Goal: Task Accomplishment & Management: Use online tool/utility

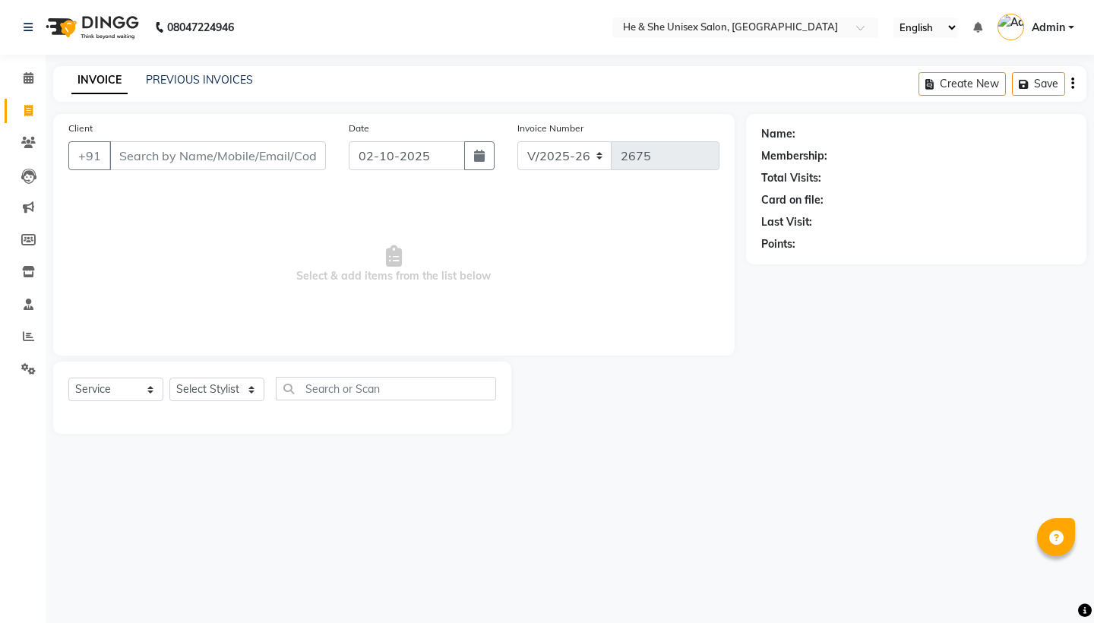
select select "4745"
select select "service"
type input "7989407262"
click at [288, 154] on span "Add Client" at bounding box center [287, 155] width 60 height 15
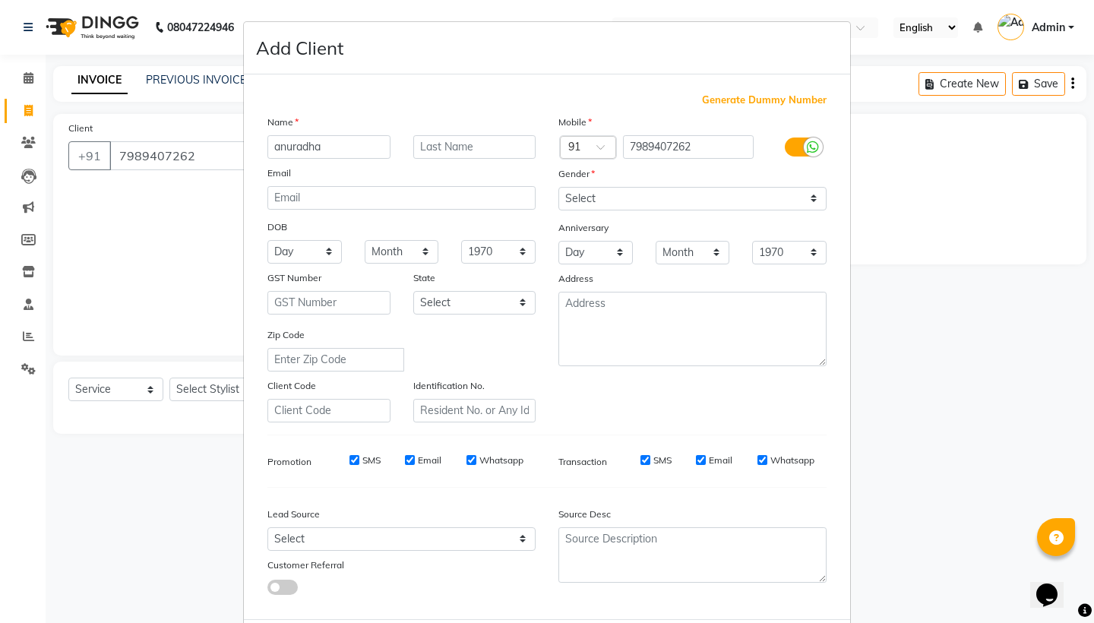
type input "anuradha"
select select "[DEMOGRAPHIC_DATA]"
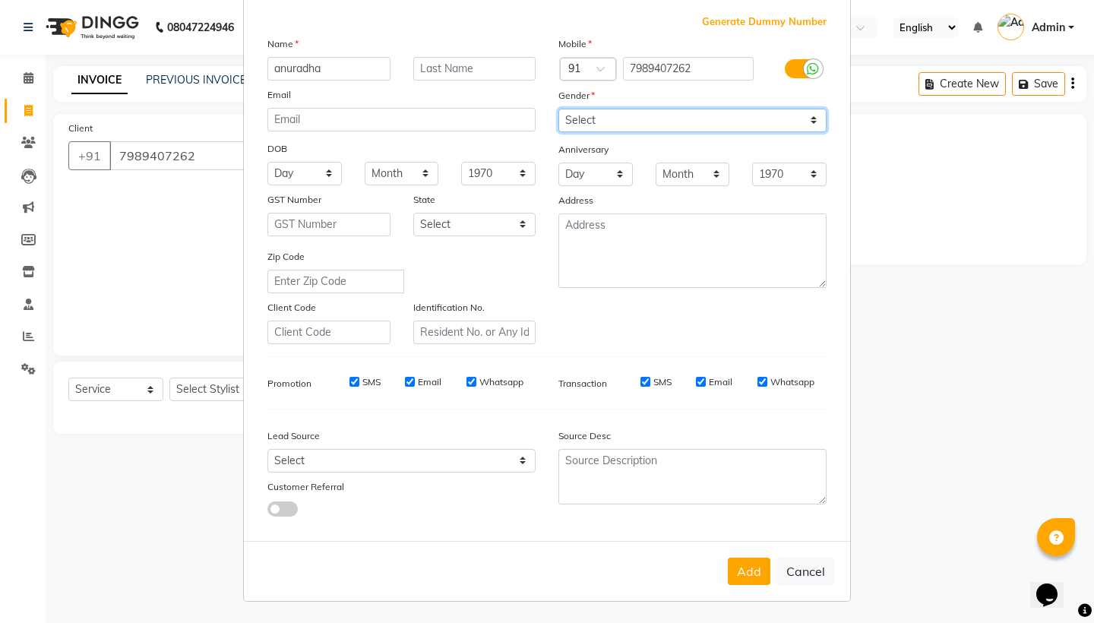
scroll to position [77, 0]
click at [766, 572] on button "Add" at bounding box center [749, 571] width 43 height 27
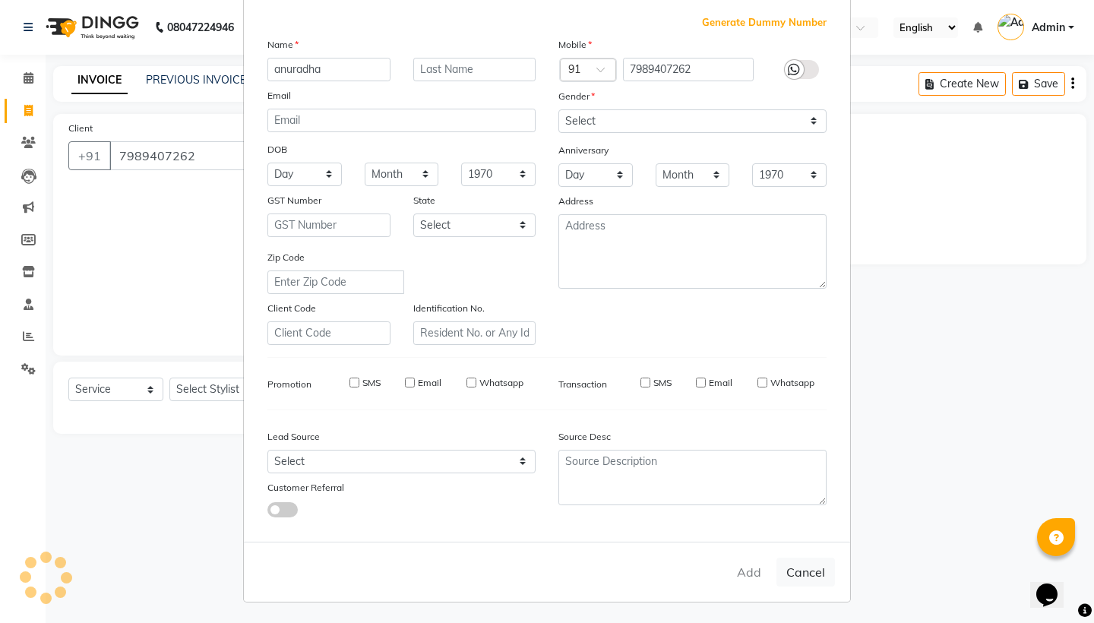
select select
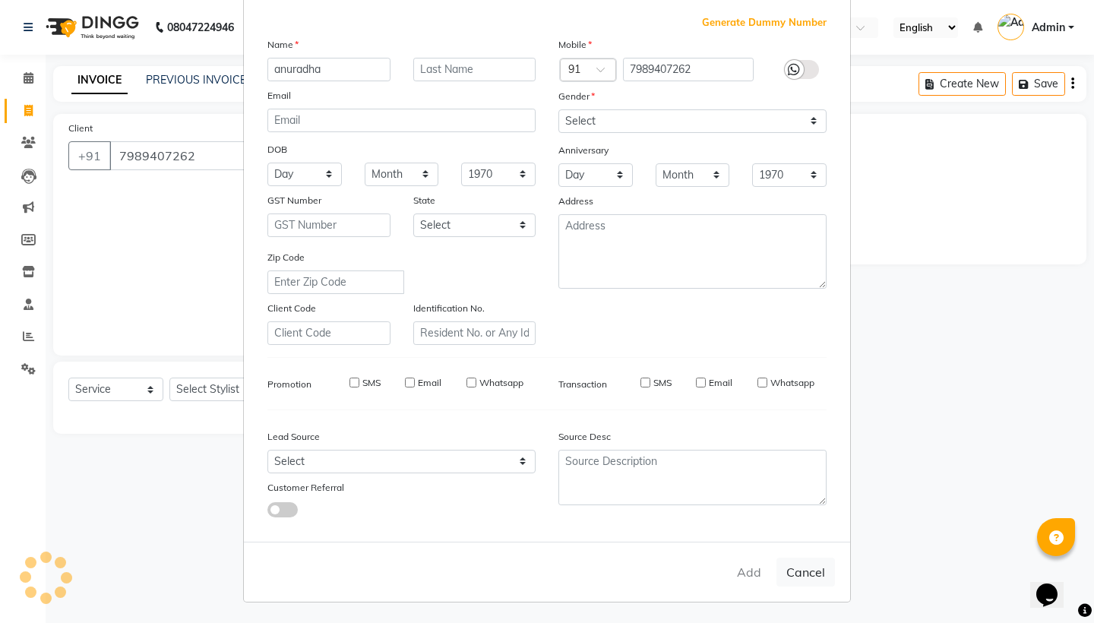
select select
checkbox input "false"
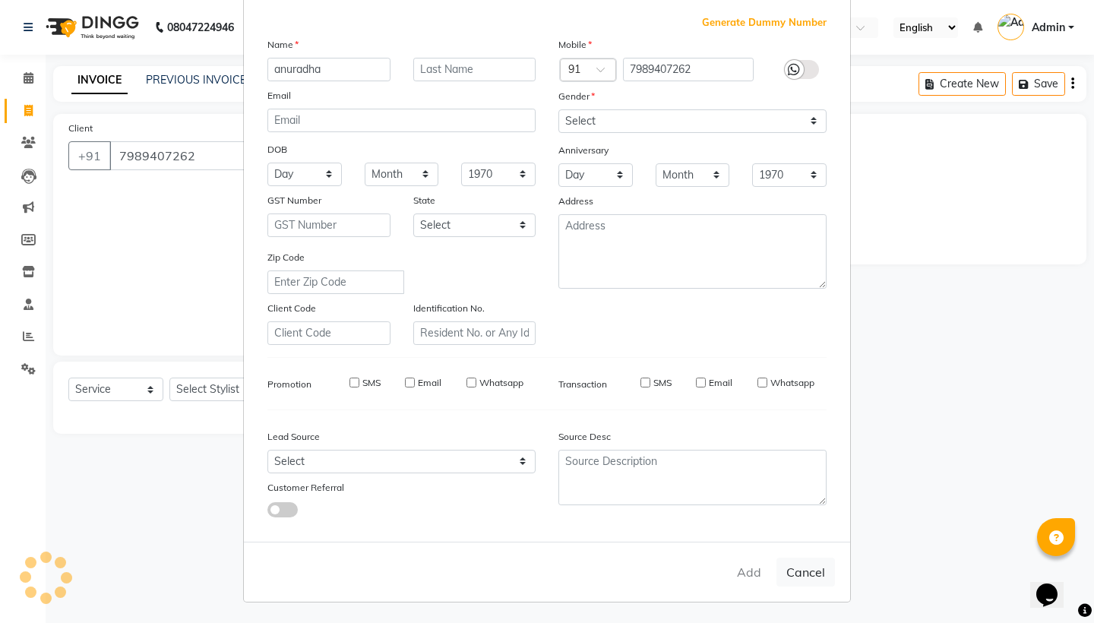
checkbox input "false"
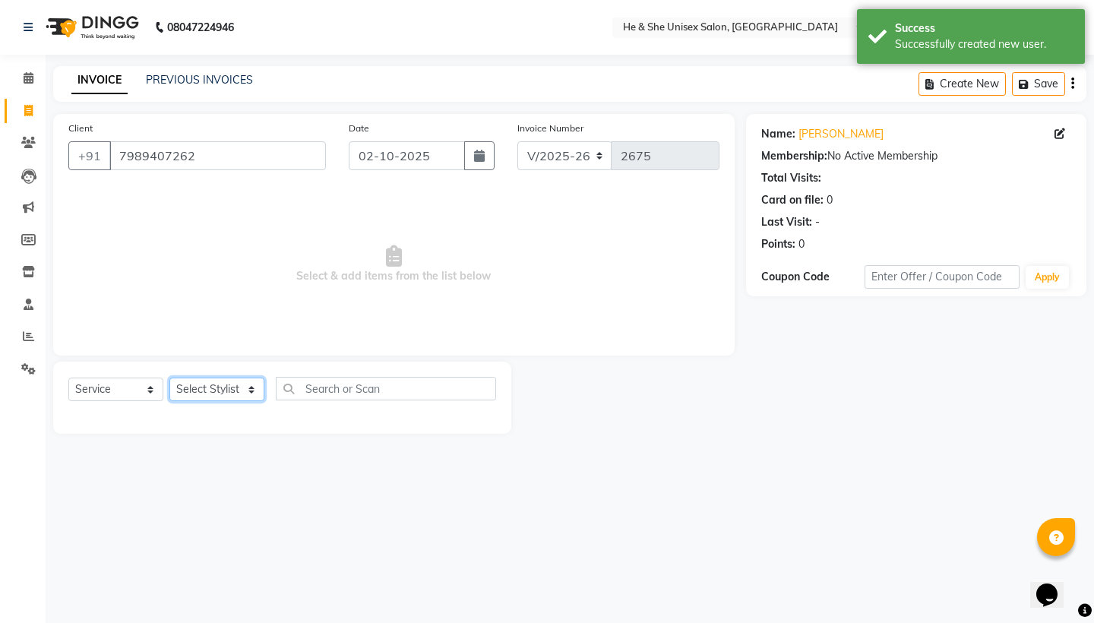
select select "28385"
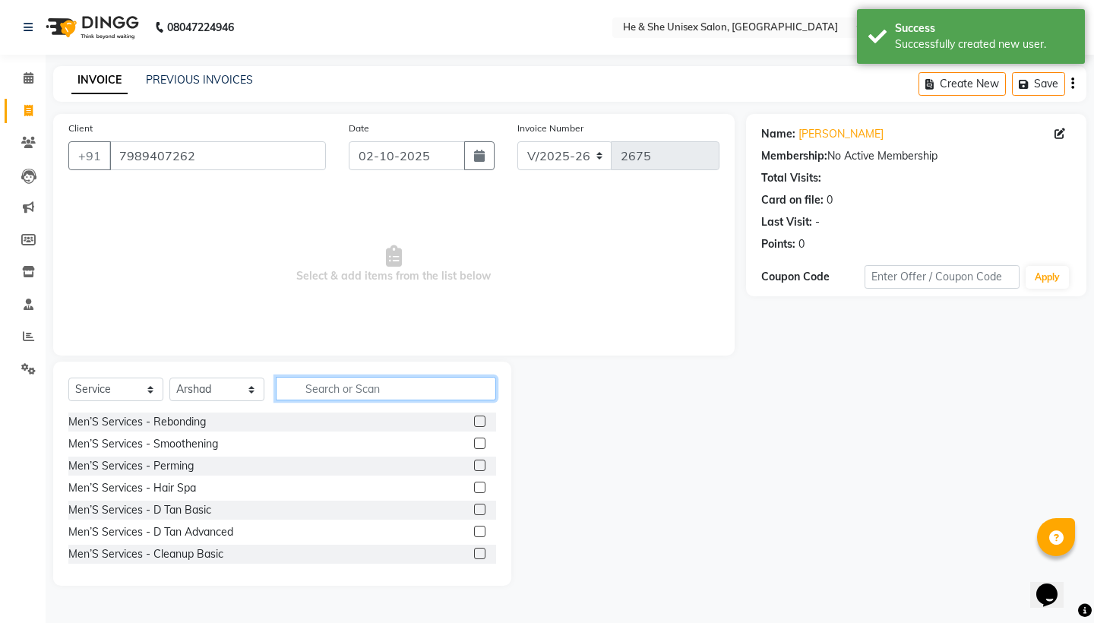
click at [333, 400] on input "text" at bounding box center [386, 389] width 220 height 24
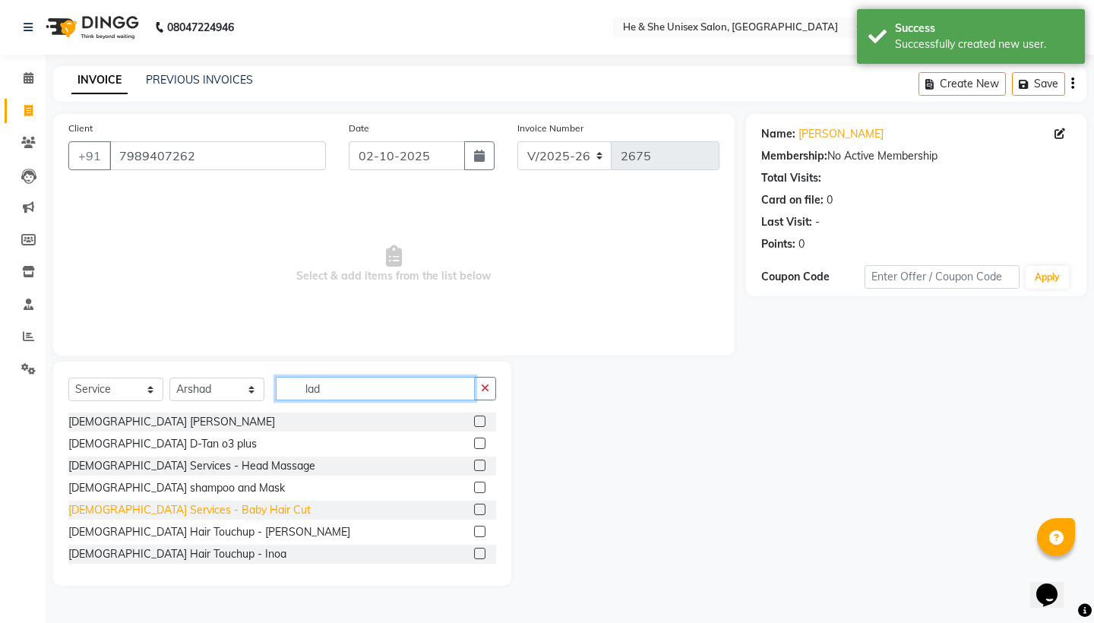
type input "lad"
click at [147, 514] on div "[DEMOGRAPHIC_DATA] Services - Baby Hair Cut" at bounding box center [189, 510] width 242 height 16
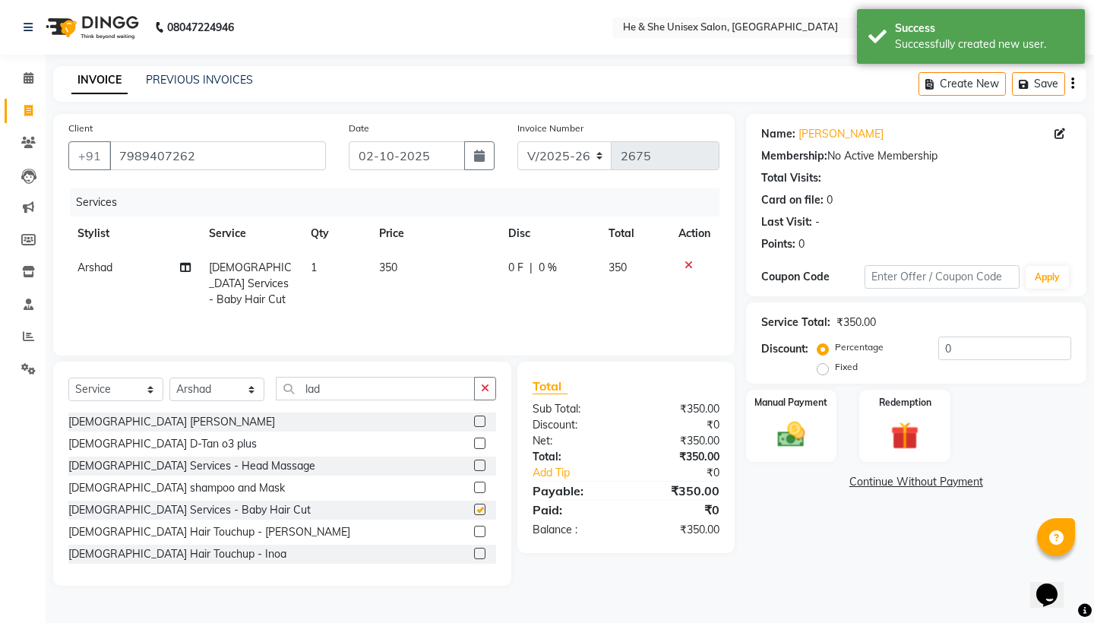
checkbox input "false"
click at [167, 489] on div "[DEMOGRAPHIC_DATA] shampoo and Mask" at bounding box center [176, 488] width 217 height 16
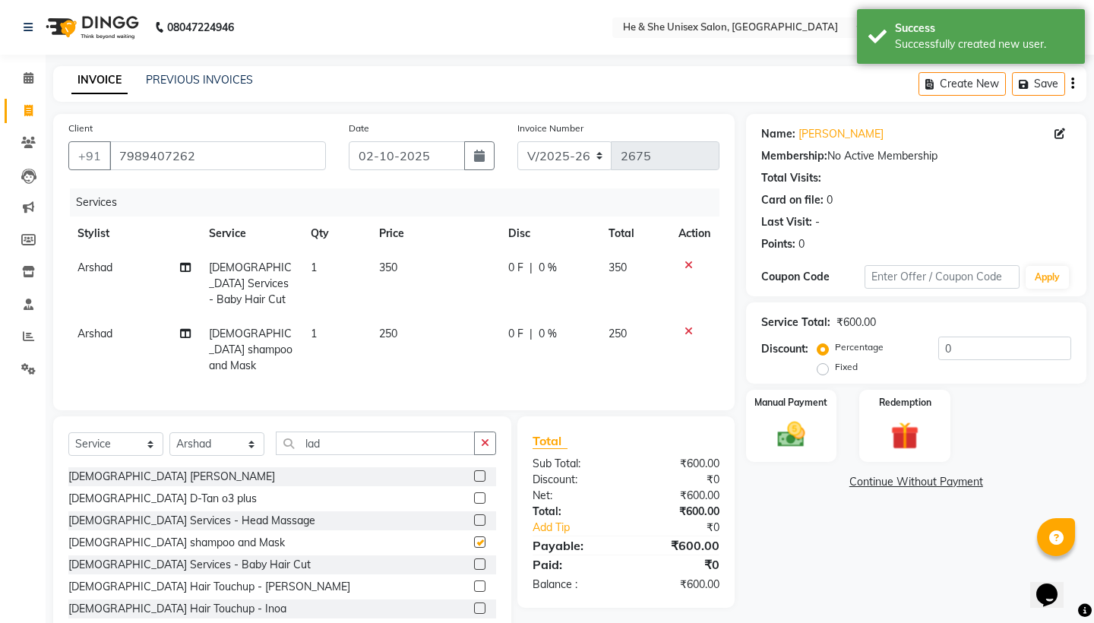
checkbox input "false"
click at [684, 264] on icon at bounding box center [688, 265] width 8 height 11
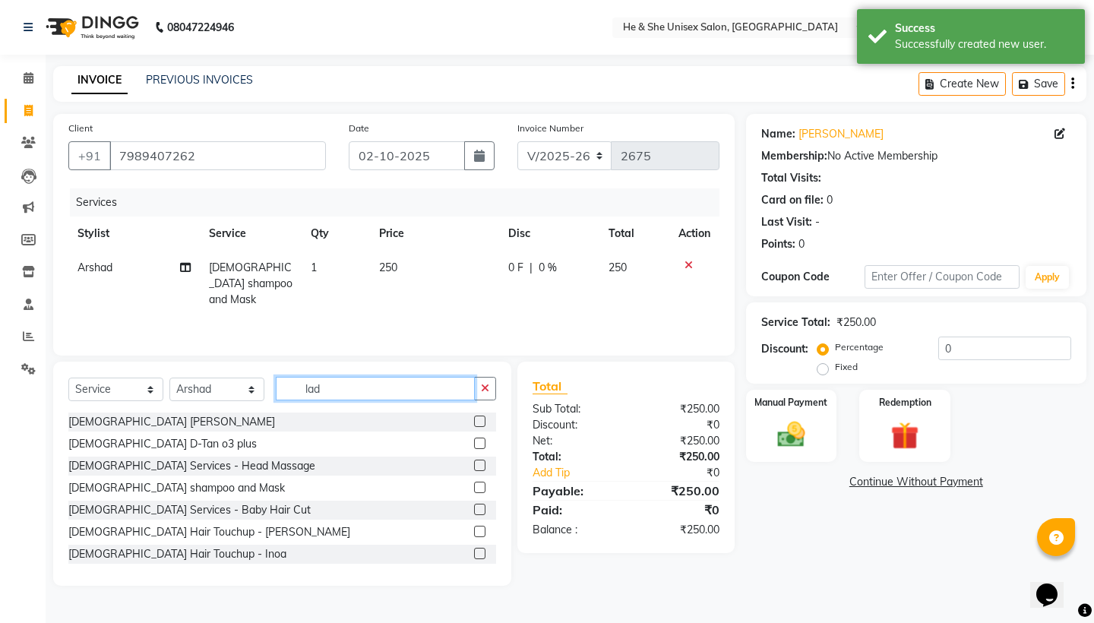
click at [337, 385] on input "lad" at bounding box center [375, 389] width 199 height 24
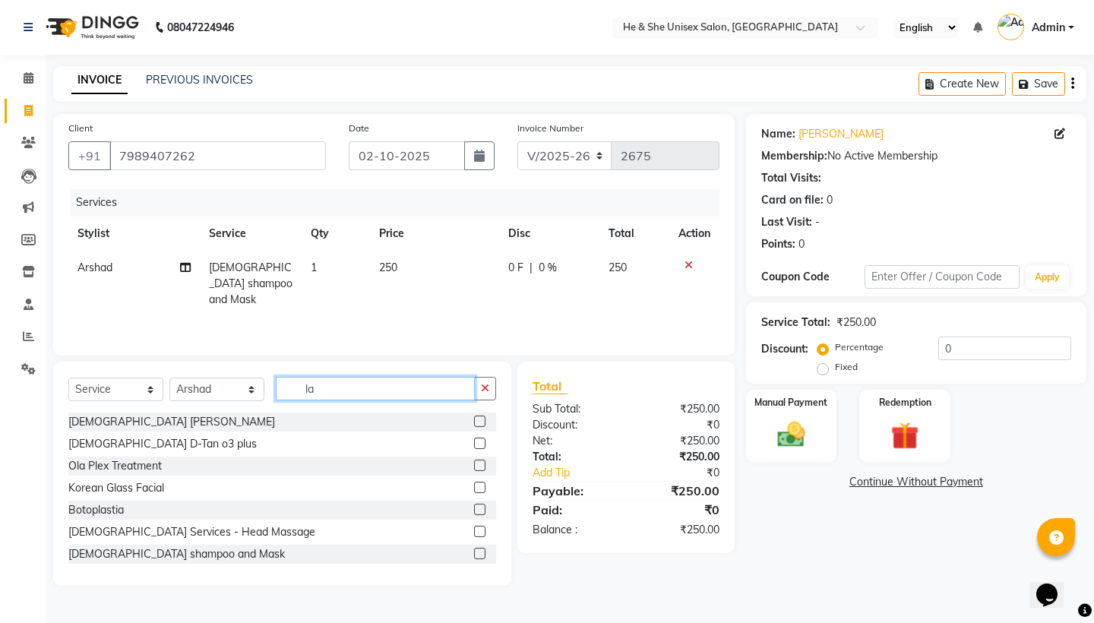
type input "l"
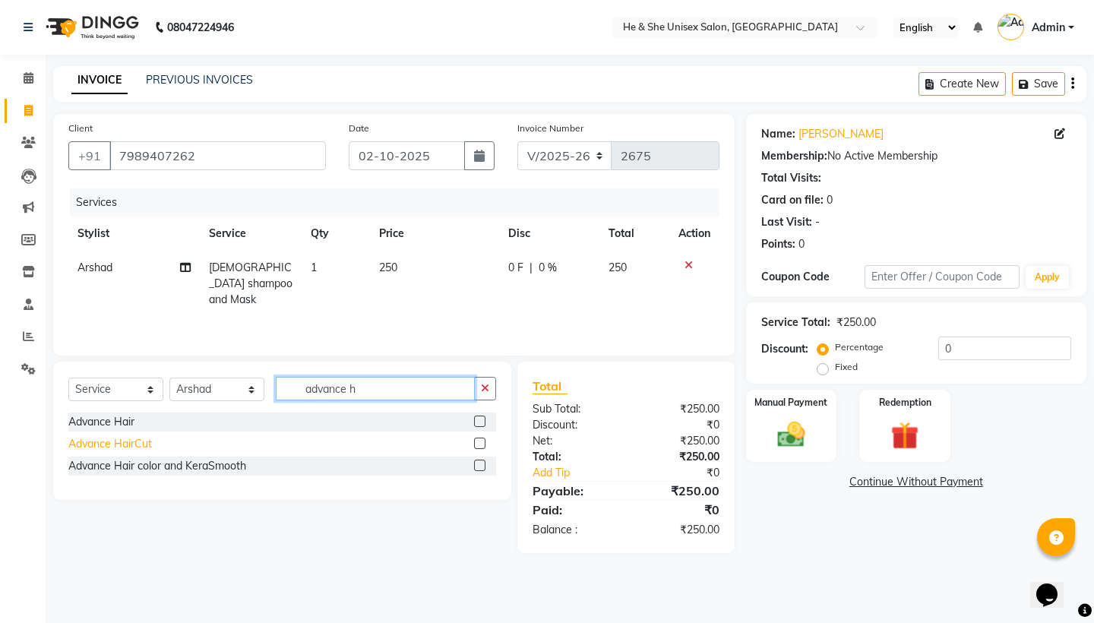
type input "advance h"
click at [95, 440] on div "Advance HairCut" at bounding box center [110, 444] width 84 height 16
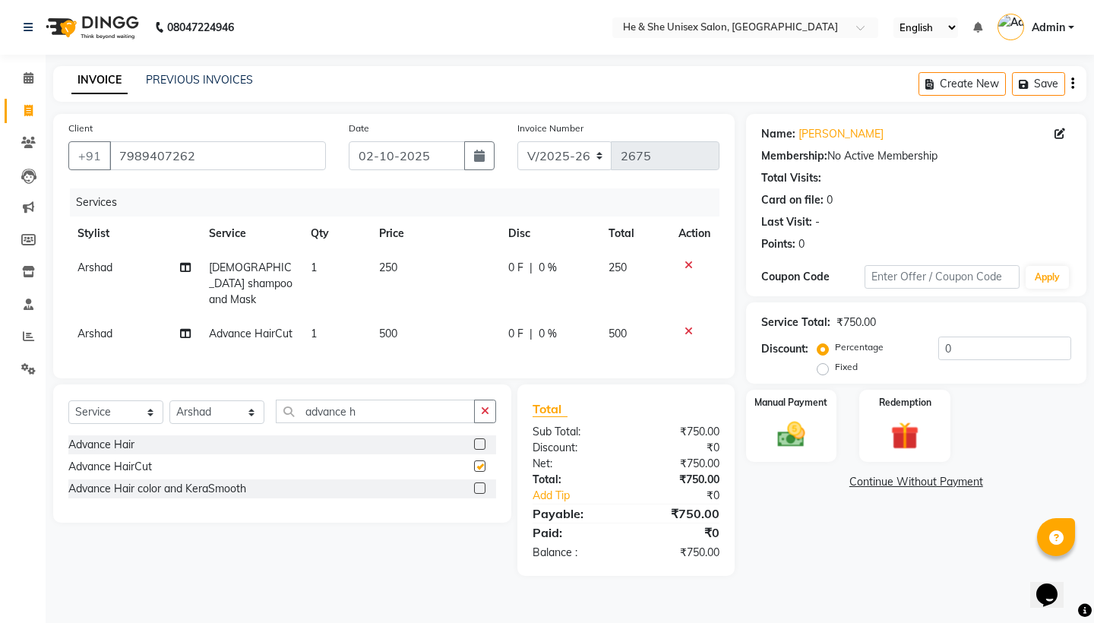
checkbox input "false"
click at [814, 429] on img at bounding box center [790, 434] width 47 height 33
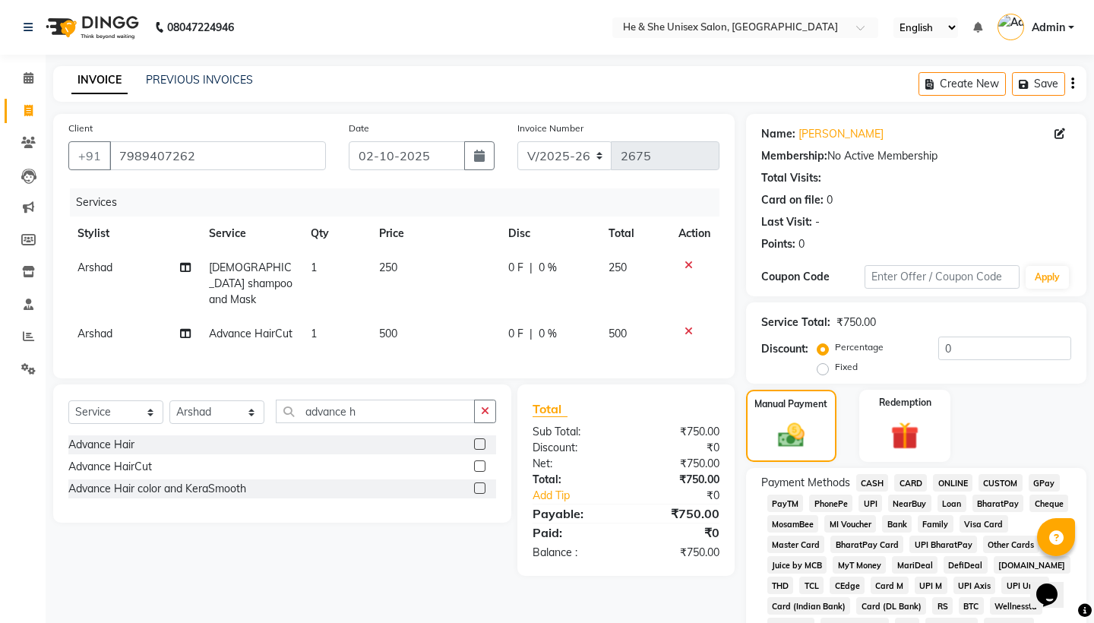
click at [868, 501] on span "UPI" at bounding box center [870, 503] width 24 height 17
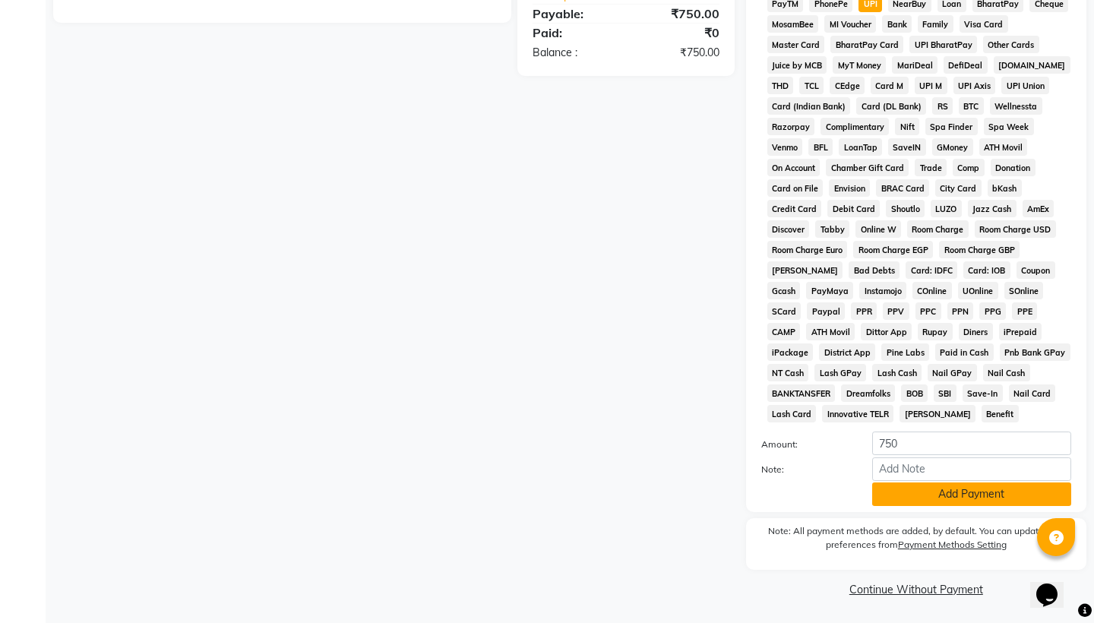
click at [924, 500] on button "Add Payment" at bounding box center [971, 494] width 199 height 24
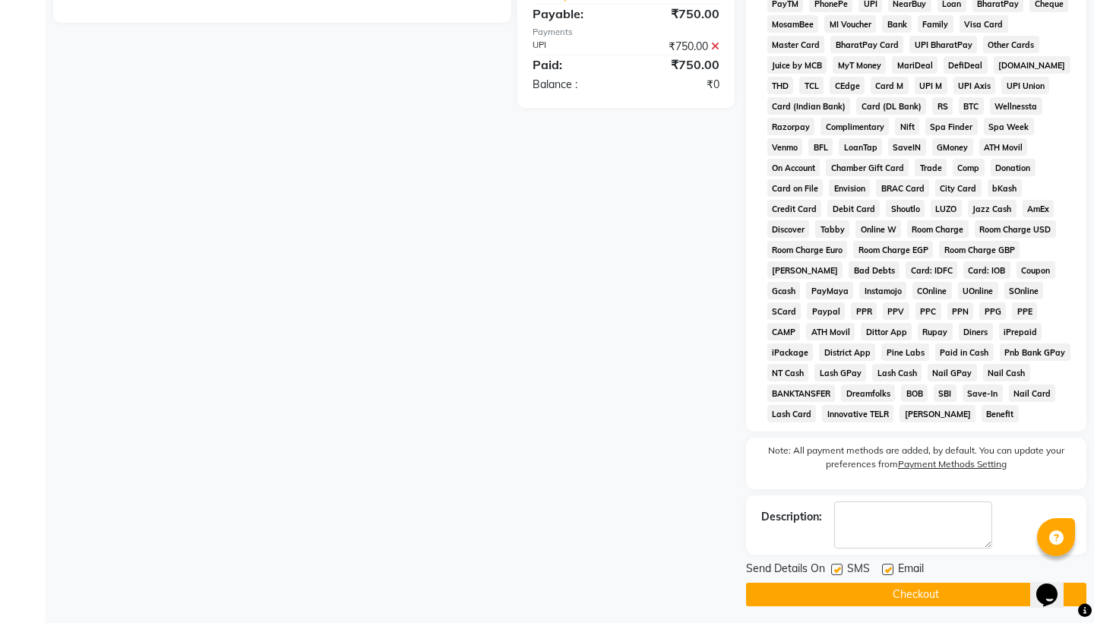
scroll to position [506, 0]
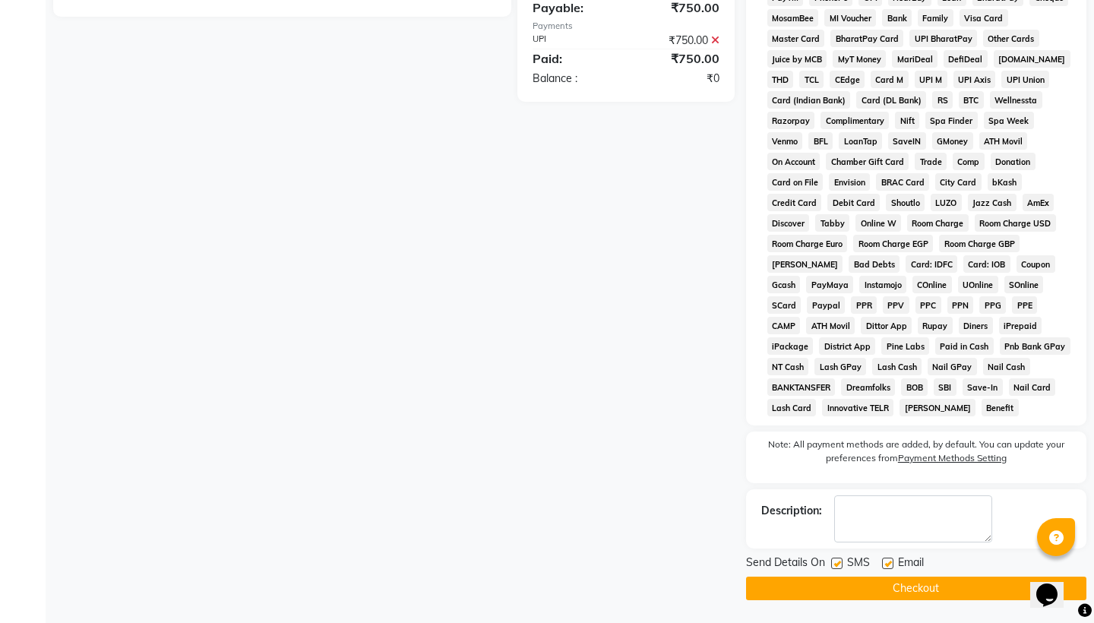
click at [919, 595] on button "Checkout" at bounding box center [916, 589] width 340 height 24
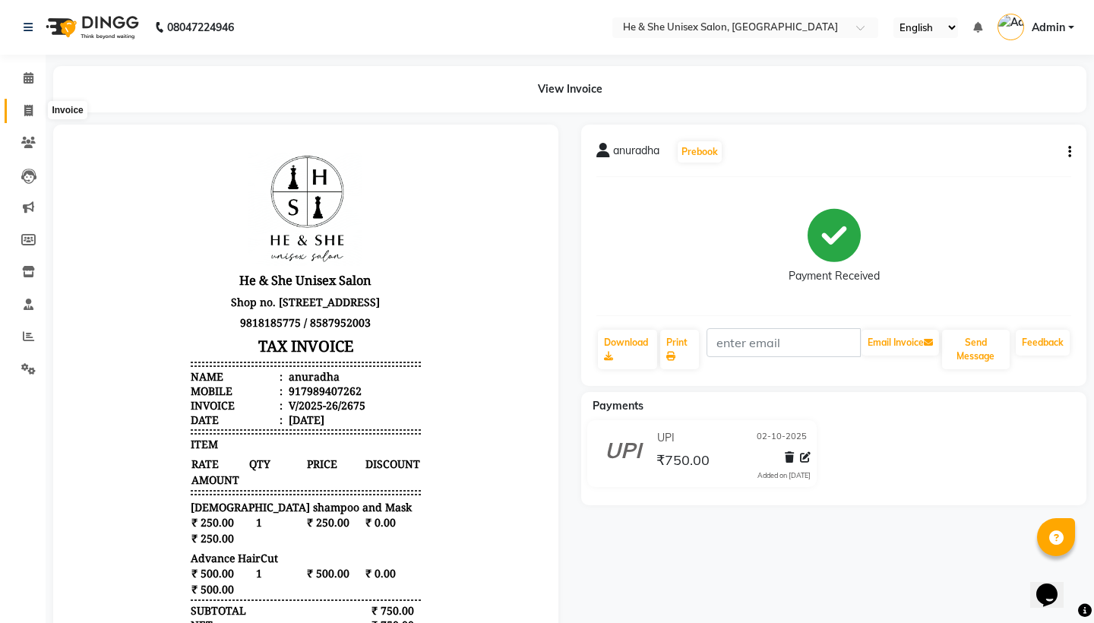
click at [28, 107] on icon at bounding box center [28, 110] width 8 height 11
select select "4745"
select select "service"
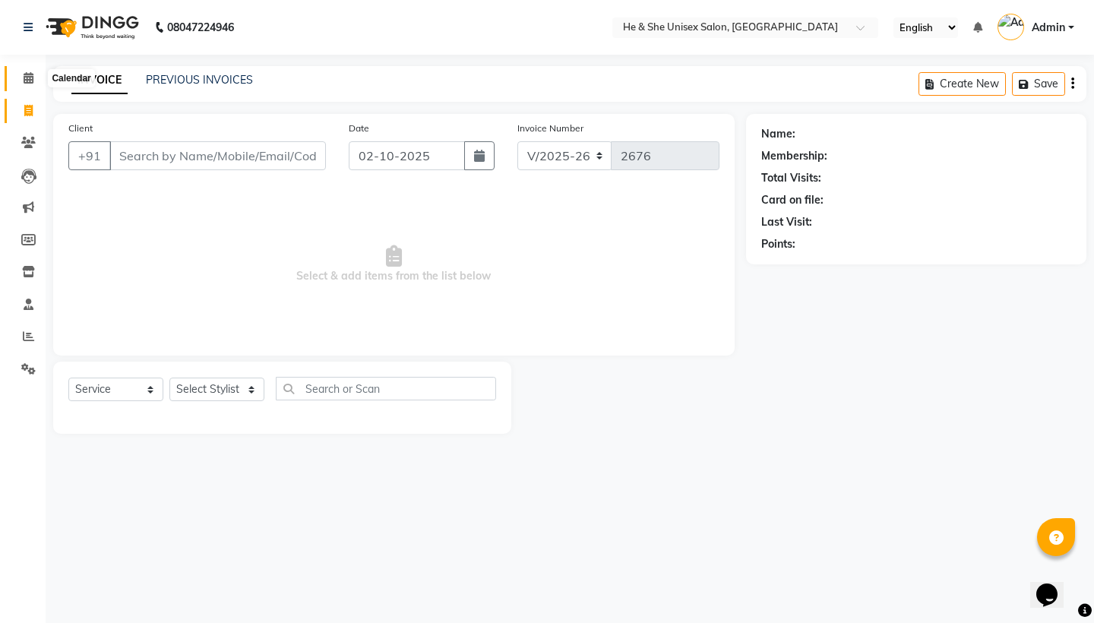
click at [25, 73] on icon at bounding box center [29, 77] width 10 height 11
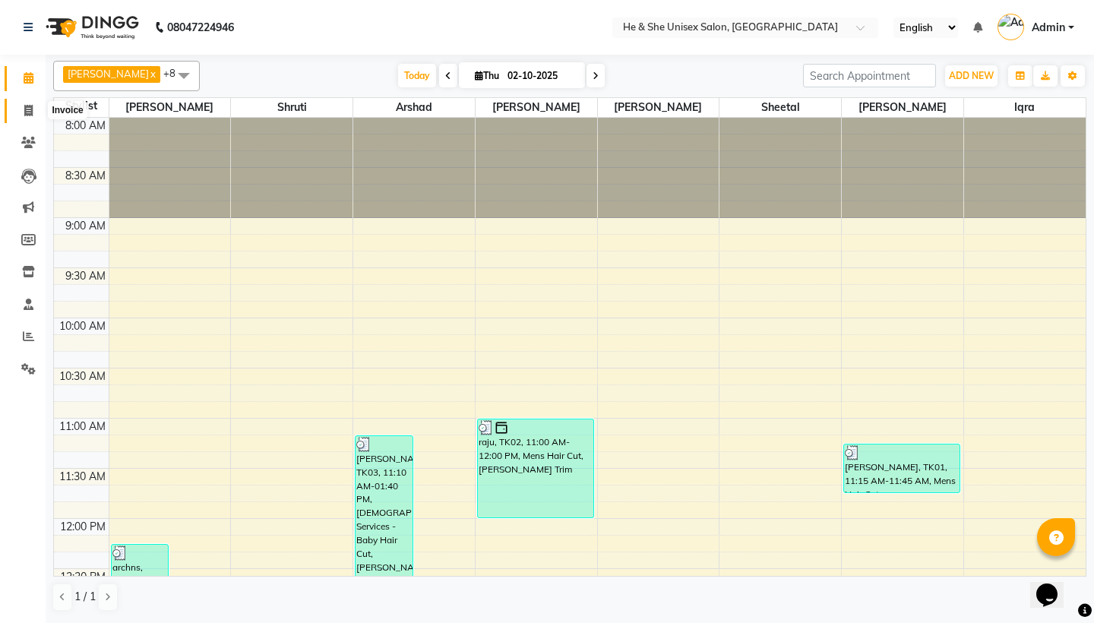
click at [33, 111] on icon at bounding box center [28, 110] width 8 height 11
select select "service"
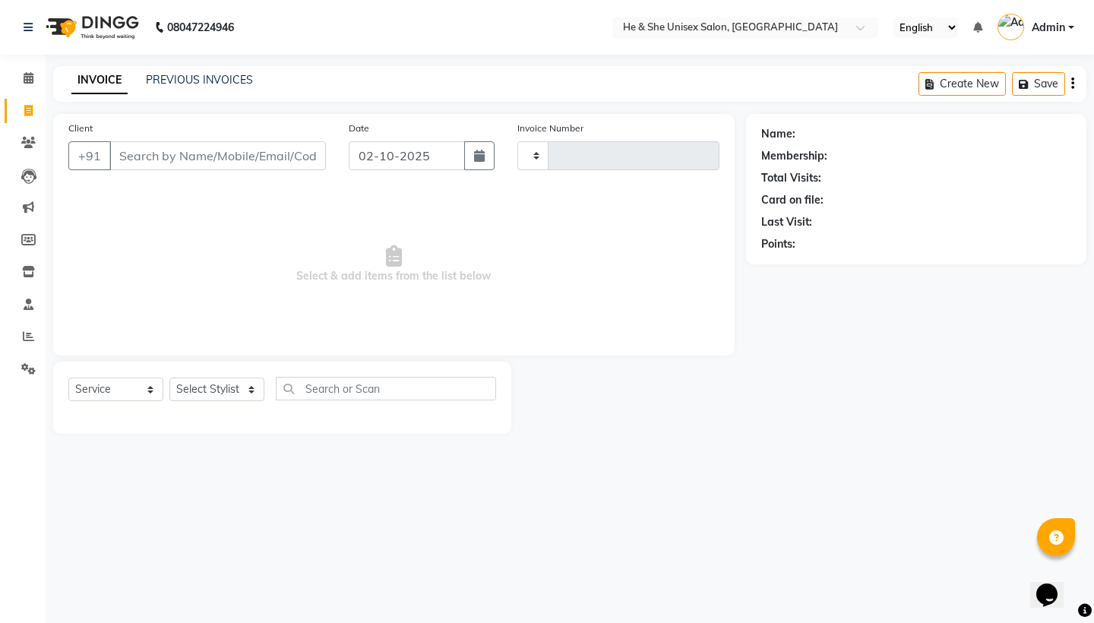
type input "2676"
select select "4745"
